Goal: Task Accomplishment & Management: Manage account settings

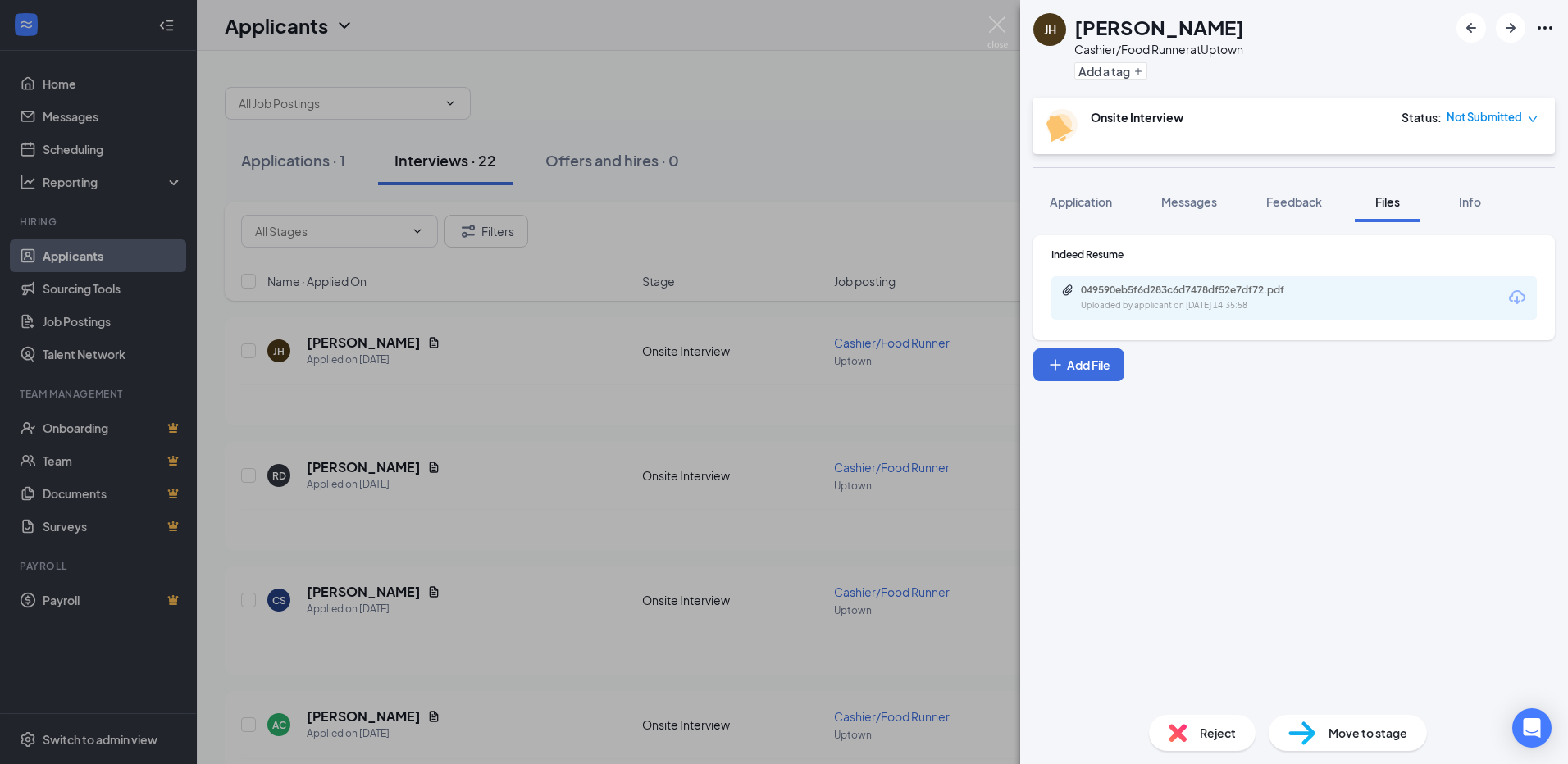
click at [909, 59] on div "[PERSON_NAME] Cashier/Food Runner at Uptown Add a tag Onsite Interview Status :…" at bounding box center [784, 382] width 1568 height 764
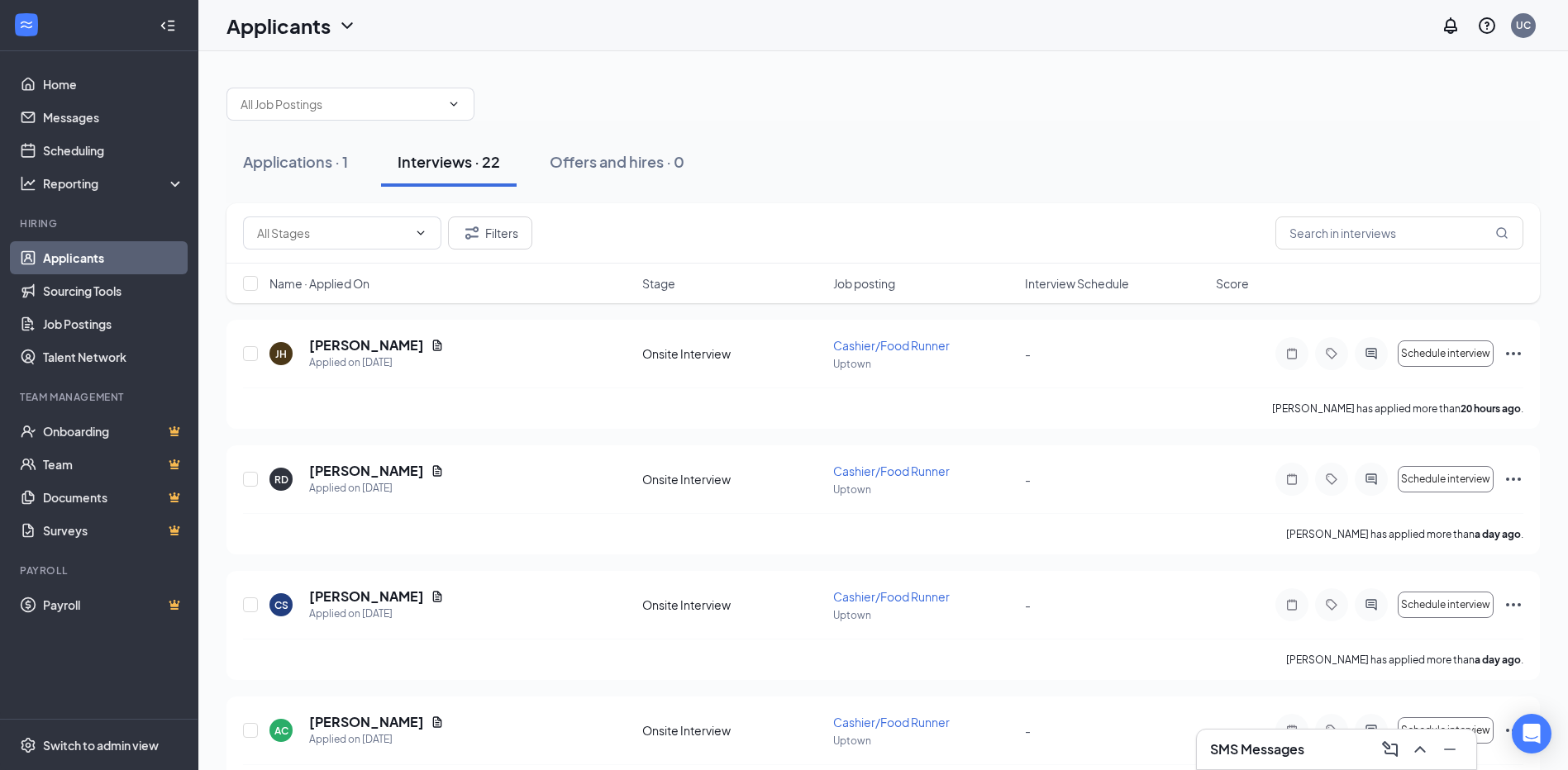
click at [476, 162] on div "Interviews · 22" at bounding box center [449, 162] width 103 height 21
click at [431, 468] on icon "Document" at bounding box center [438, 471] width 13 height 13
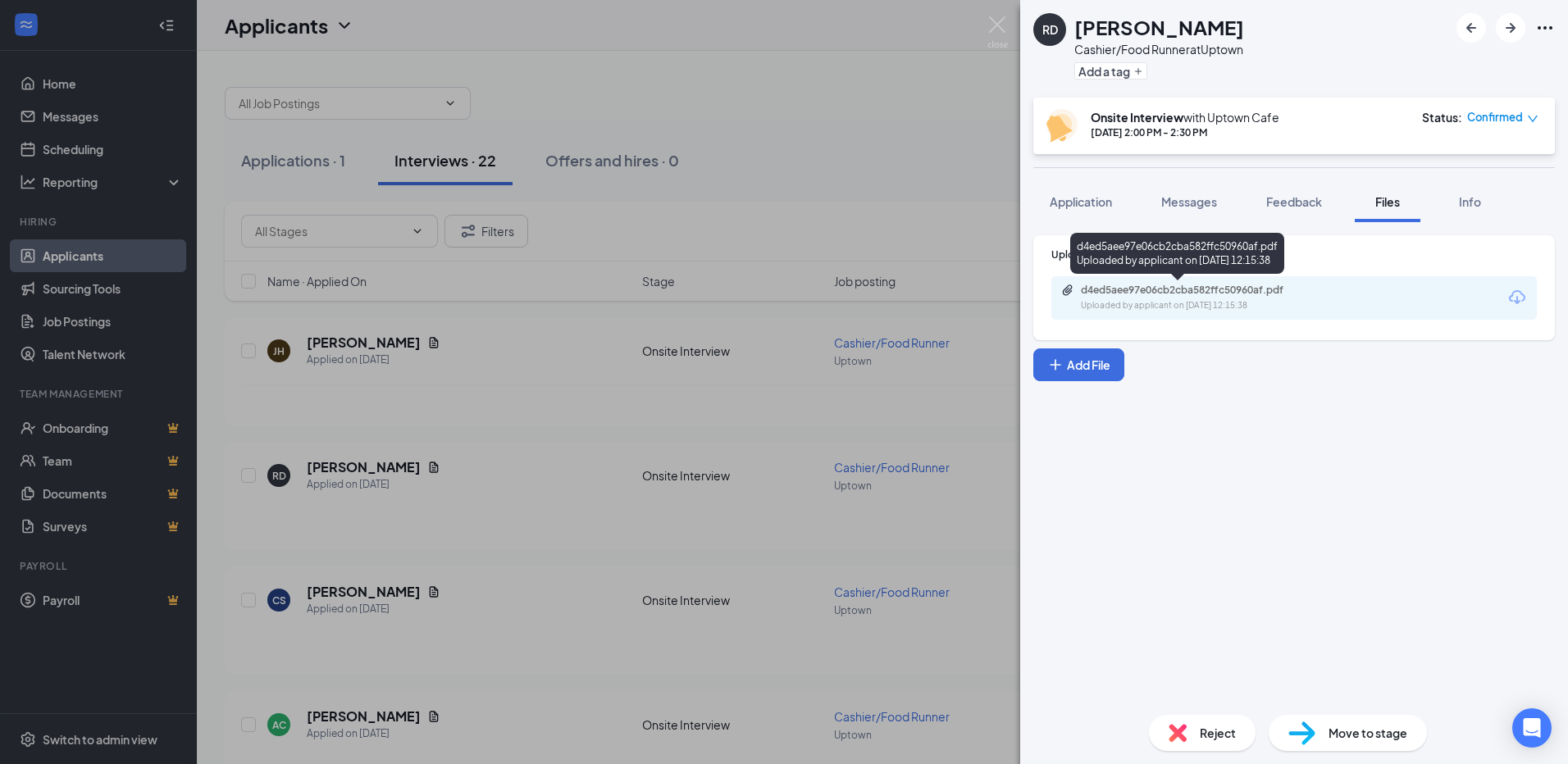
click at [1307, 293] on div "d4ed5aee97e06cb2cba582ffc50960af.pdf" at bounding box center [1195, 291] width 230 height 13
click at [524, 253] on div "RD [PERSON_NAME] Cashier/Food Runner at Uptown Add a tag Onsite Interview with …" at bounding box center [784, 382] width 1568 height 764
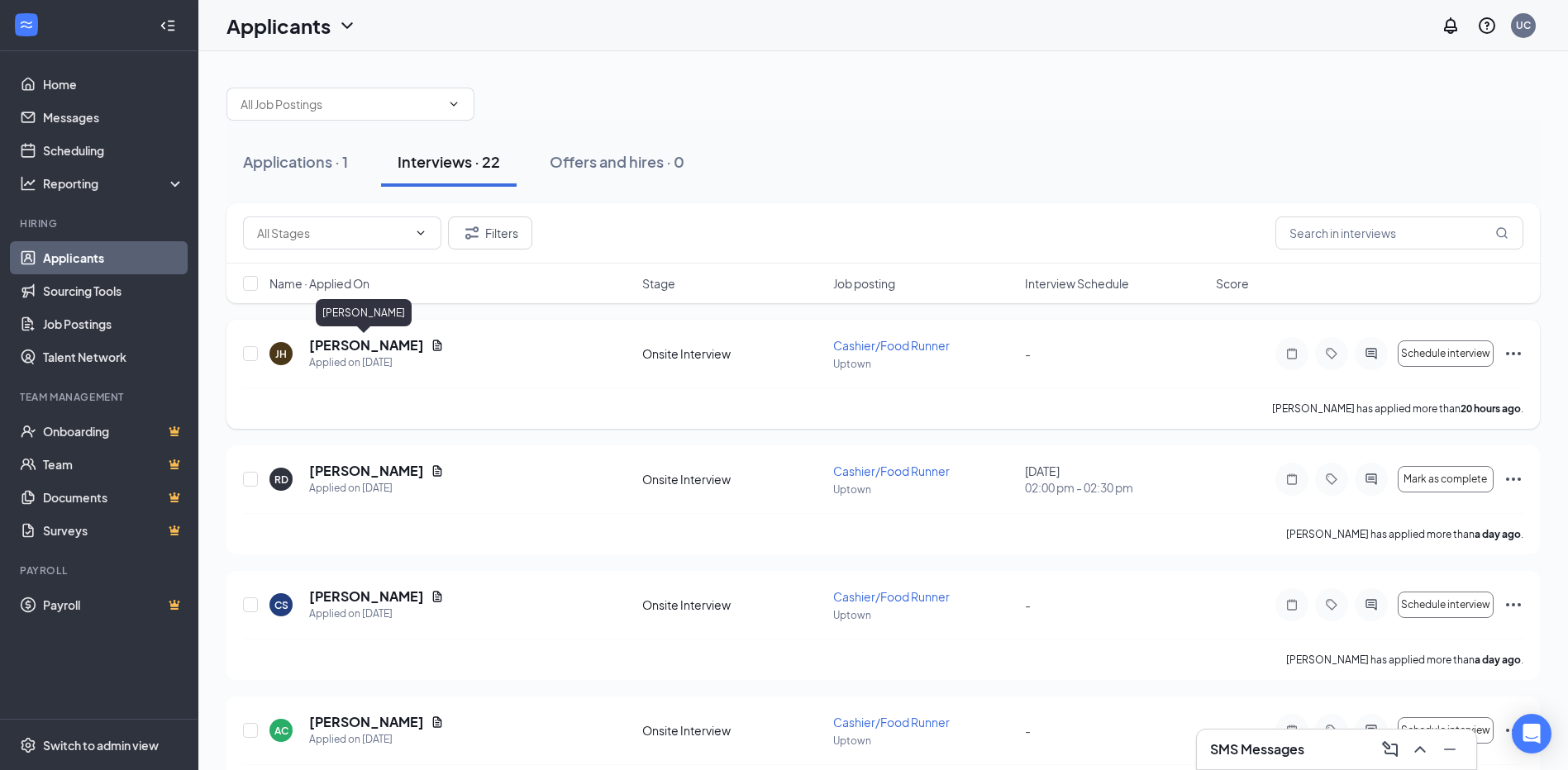
click at [377, 346] on h5 "[PERSON_NAME]" at bounding box center [366, 346] width 114 height 19
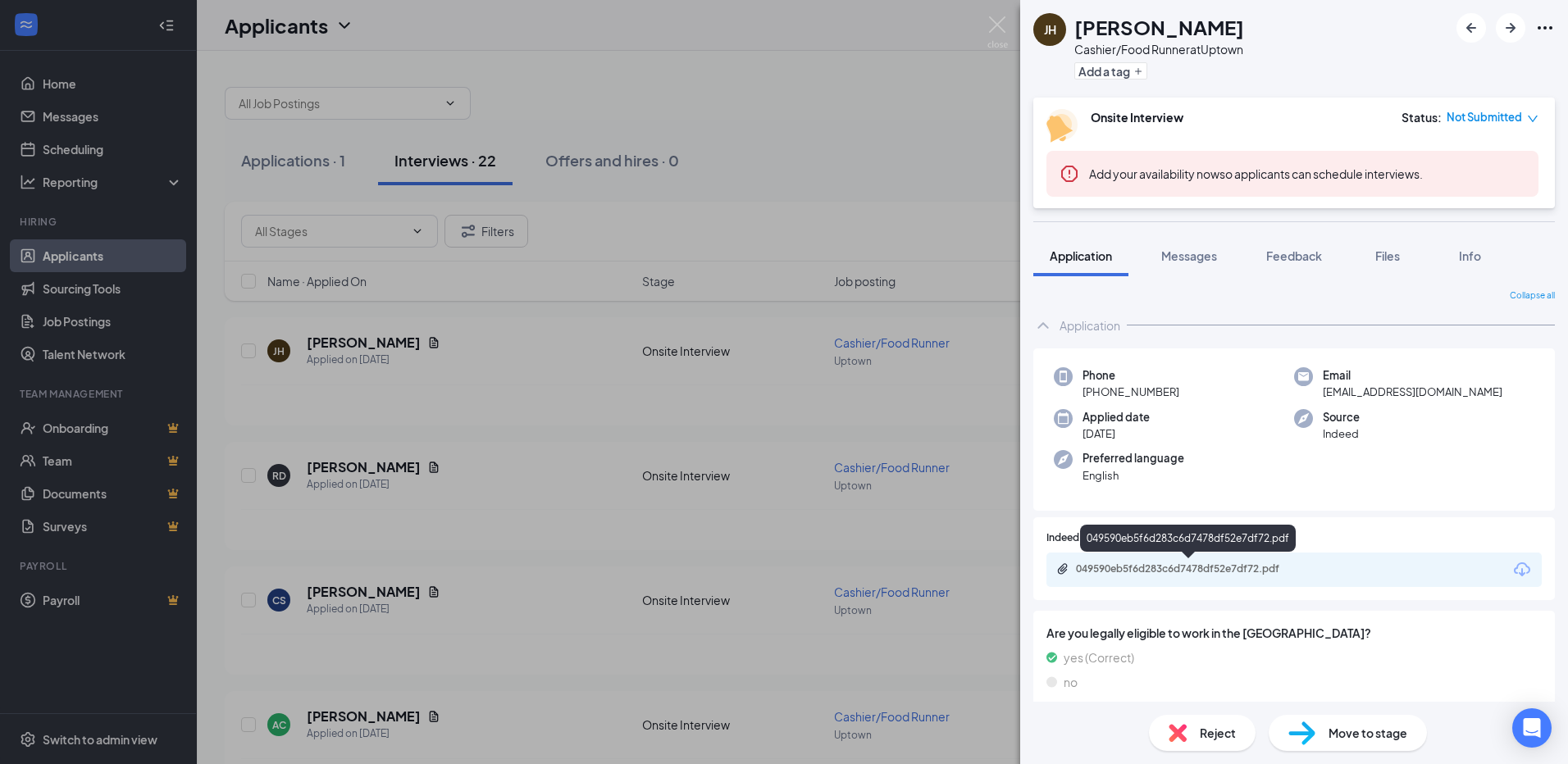
click at [1210, 571] on div "049590eb5f6d283c6d7478df52e7df72.pdf" at bounding box center [1190, 569] width 230 height 13
